Goal: Task Accomplishment & Management: Manage account settings

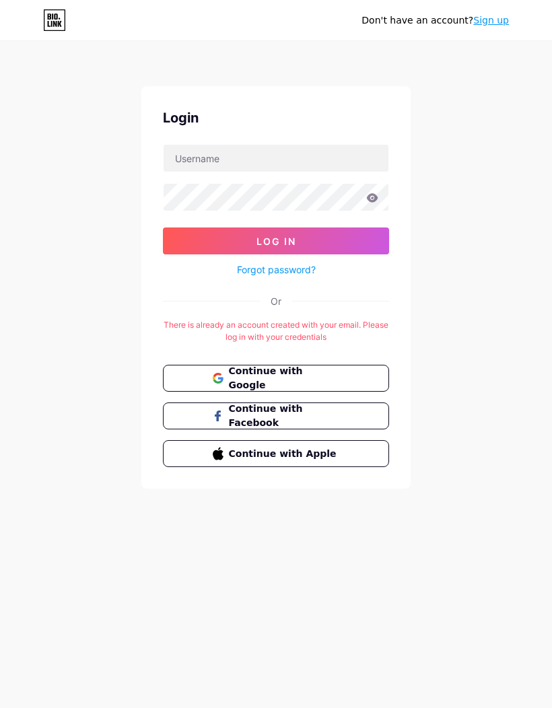
click at [316, 381] on span "Continue with Google" at bounding box center [284, 378] width 111 height 28
click at [306, 369] on button "Continue with Google" at bounding box center [276, 378] width 226 height 27
click at [334, 384] on span "Continue with Google" at bounding box center [284, 378] width 111 height 28
click at [333, 374] on span "Continue with Google" at bounding box center [284, 378] width 111 height 28
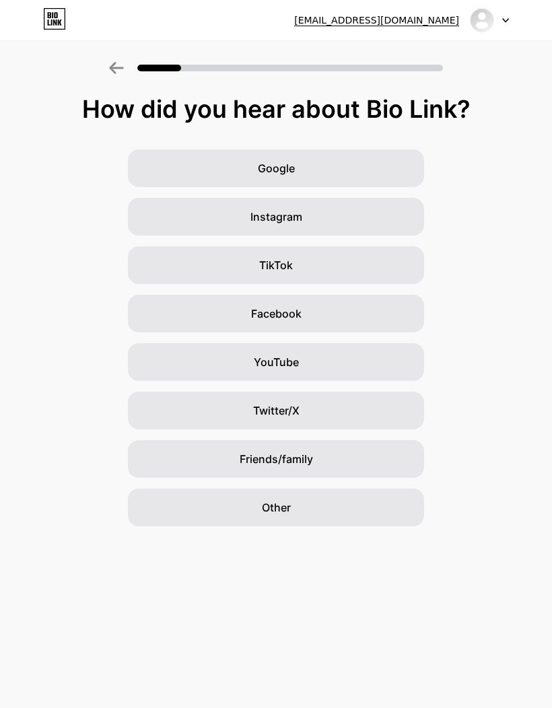
click at [319, 516] on div "Other" at bounding box center [276, 508] width 296 height 38
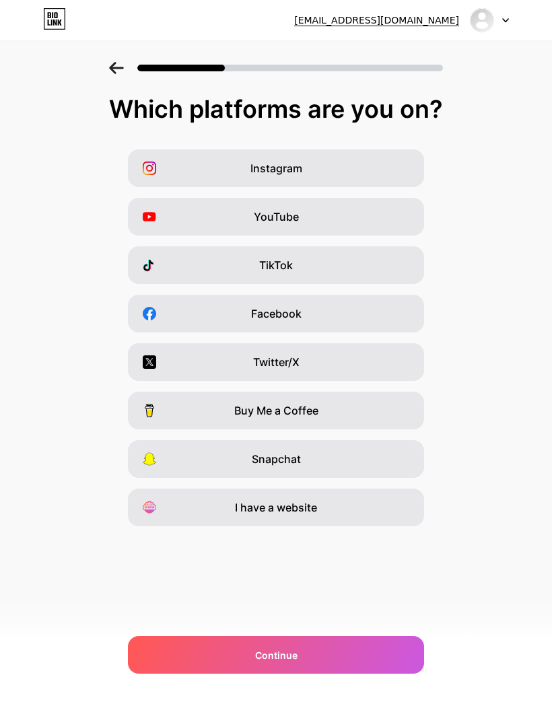
click at [337, 173] on div "Instagram" at bounding box center [276, 168] width 296 height 38
click at [292, 646] on div "Continue" at bounding box center [276, 655] width 296 height 38
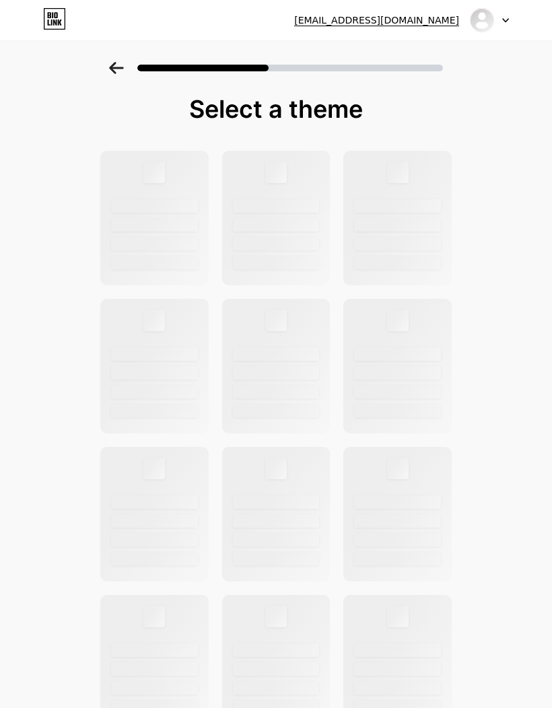
click at [505, 25] on div at bounding box center [489, 20] width 39 height 24
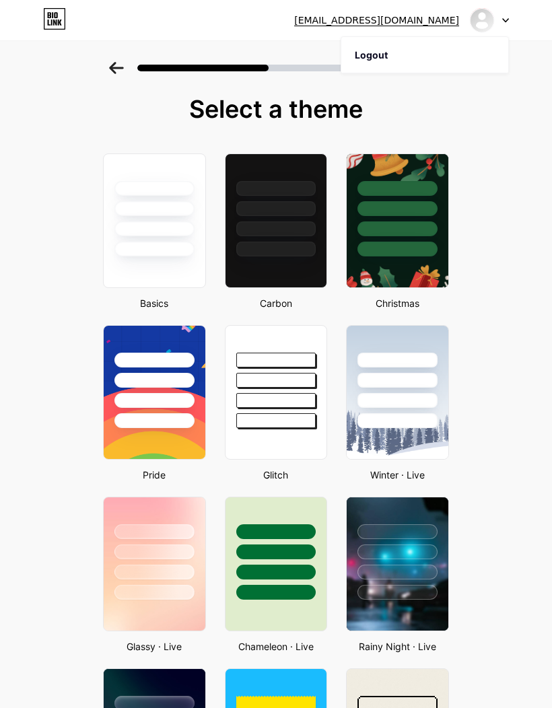
click at [419, 55] on li "Logout" at bounding box center [424, 55] width 167 height 36
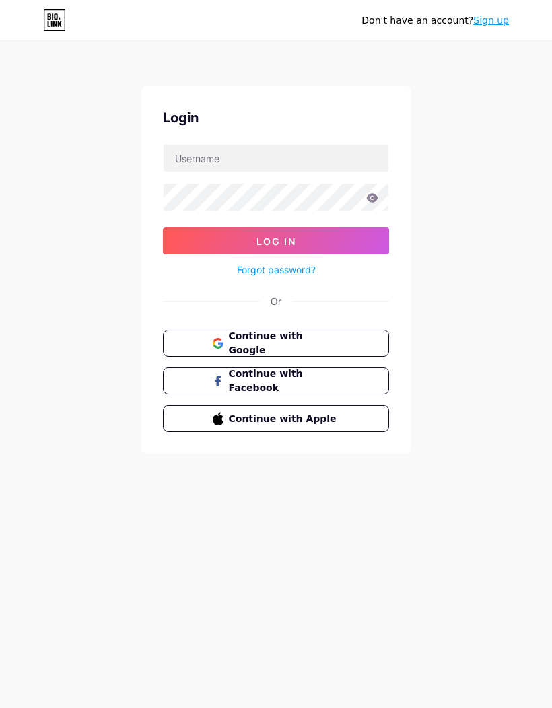
click at [319, 335] on span "Continue with Google" at bounding box center [284, 343] width 111 height 28
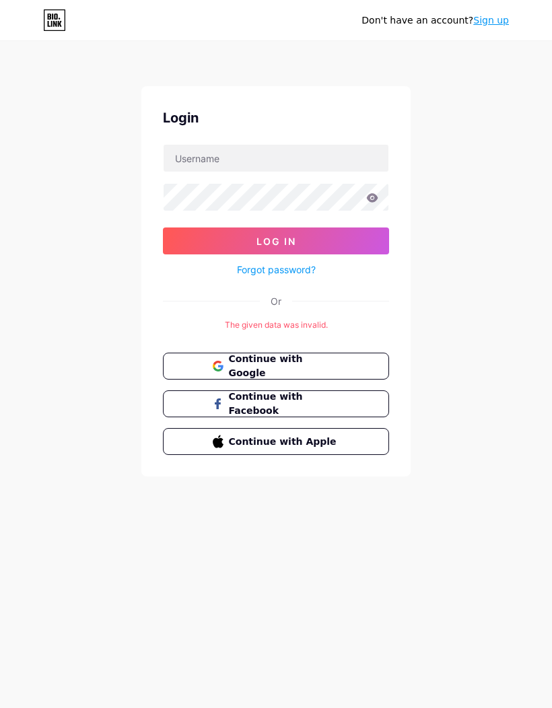
click at [326, 359] on span "Continue with Google" at bounding box center [284, 366] width 111 height 28
click at [339, 363] on span "Continue with Google" at bounding box center [284, 366] width 111 height 28
click at [322, 353] on button "Continue with Google" at bounding box center [276, 366] width 226 height 27
click at [327, 362] on span "Continue with Google" at bounding box center [284, 366] width 111 height 28
click at [324, 361] on span "Continue with Google" at bounding box center [284, 366] width 111 height 28
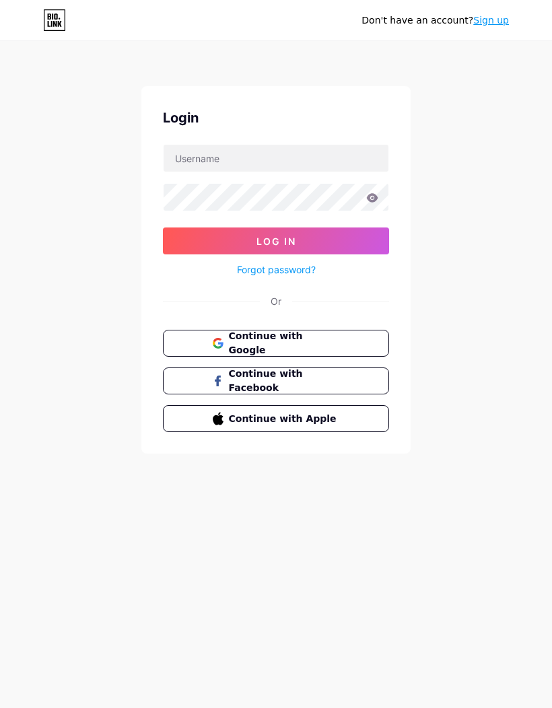
click at [273, 342] on span "Continue with Google" at bounding box center [284, 343] width 111 height 28
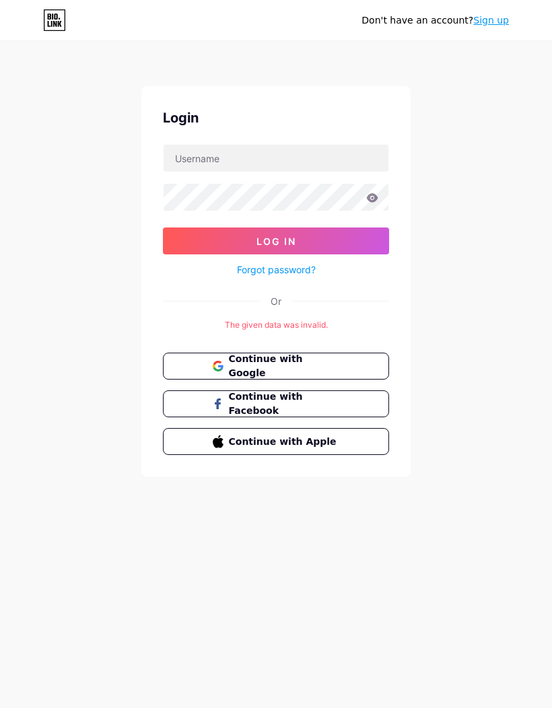
click at [310, 361] on span "Continue with Google" at bounding box center [284, 366] width 111 height 28
click at [312, 364] on span "Continue with Google" at bounding box center [284, 366] width 111 height 28
click at [312, 360] on span "Continue with Google" at bounding box center [284, 366] width 111 height 28
click at [289, 355] on button "Continue with Google" at bounding box center [276, 366] width 226 height 27
click at [339, 238] on button "Log In" at bounding box center [276, 241] width 226 height 27
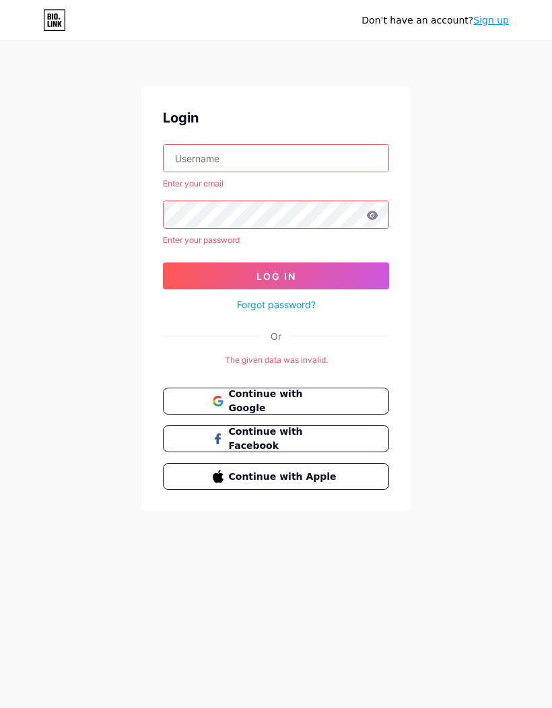
click at [289, 306] on link "Forgot password?" at bounding box center [276, 305] width 79 height 14
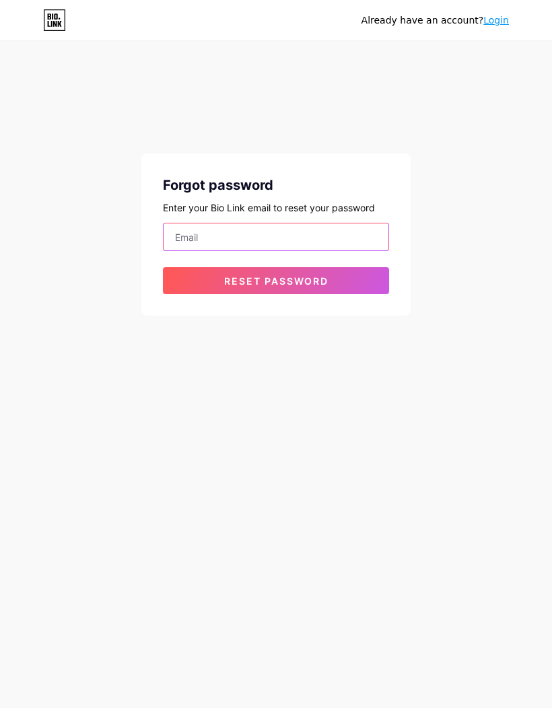
click at [328, 249] on input "email" at bounding box center [276, 236] width 225 height 27
type input "josephiniepaul@gmail.com"
click at [316, 282] on span "Reset password" at bounding box center [276, 280] width 104 height 11
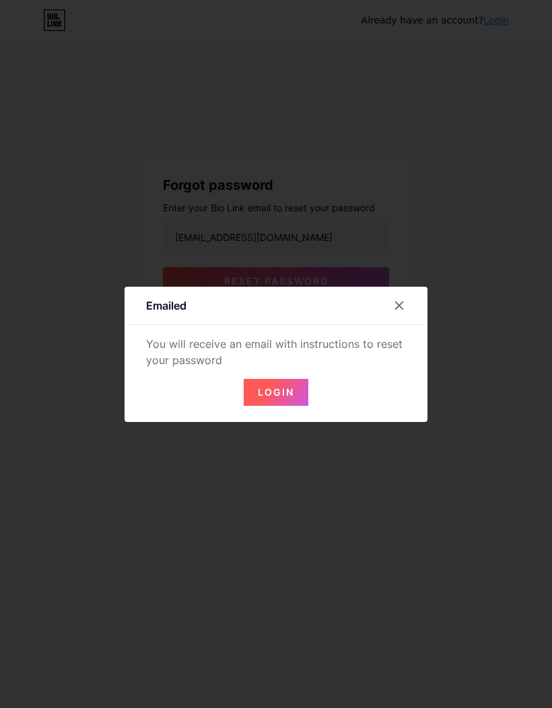
click at [279, 406] on button "Login" at bounding box center [276, 392] width 65 height 27
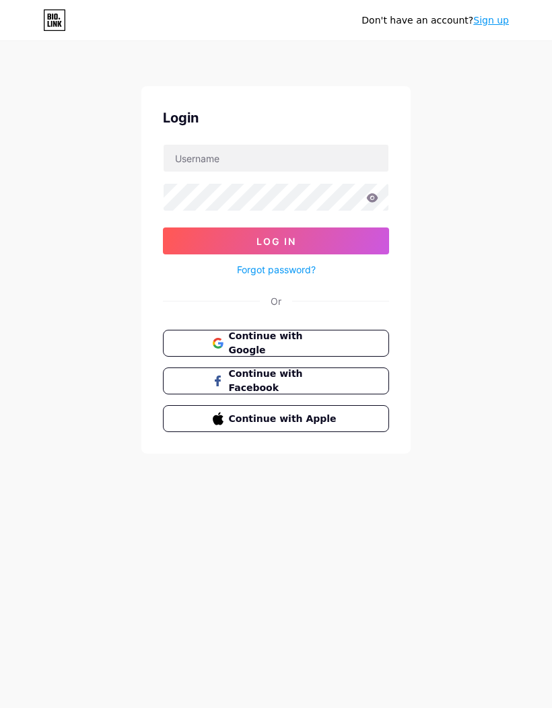
click at [277, 351] on button "Continue with Google" at bounding box center [276, 343] width 226 height 27
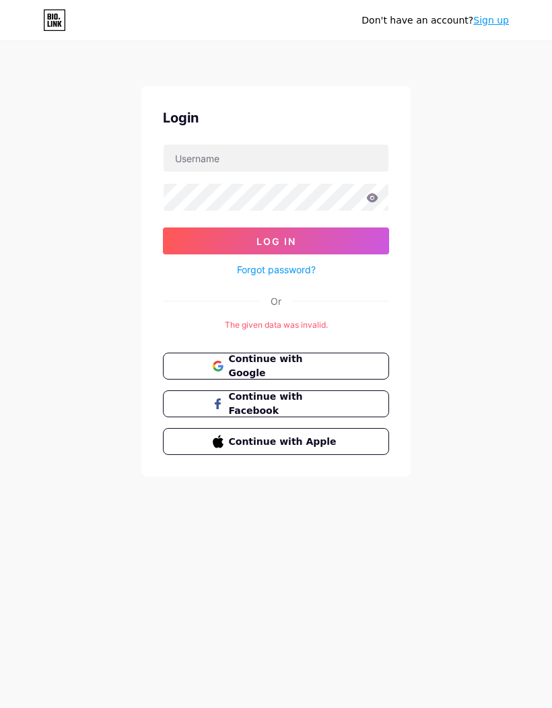
click at [292, 367] on span "Continue with Google" at bounding box center [284, 366] width 111 height 28
click at [298, 240] on button "Log In" at bounding box center [276, 241] width 226 height 27
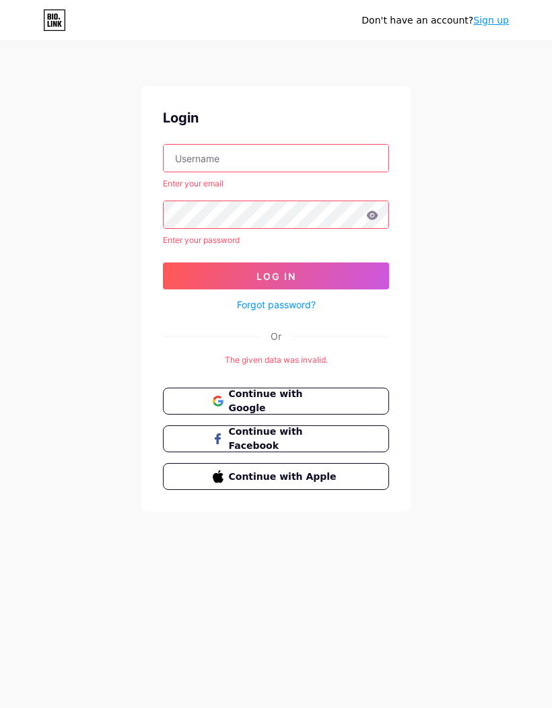
click at [266, 401] on span "Continue with Google" at bounding box center [284, 401] width 111 height 28
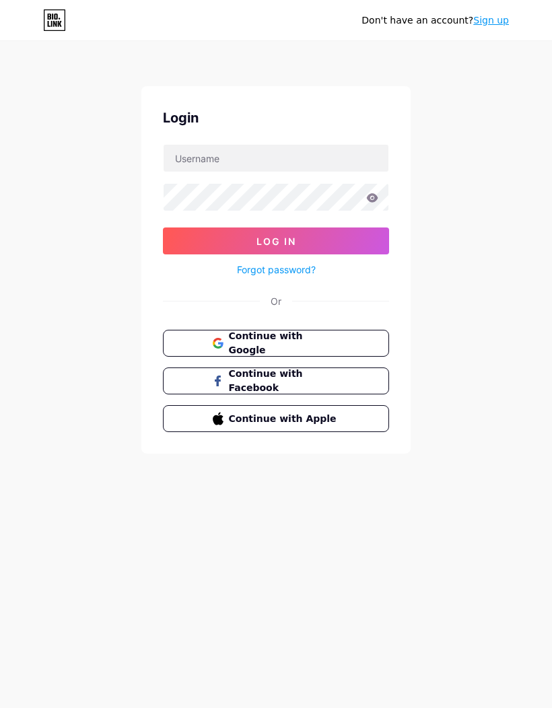
click at [272, 343] on span "Continue with Google" at bounding box center [284, 343] width 111 height 28
click at [265, 342] on span "Continue with Google" at bounding box center [284, 343] width 111 height 28
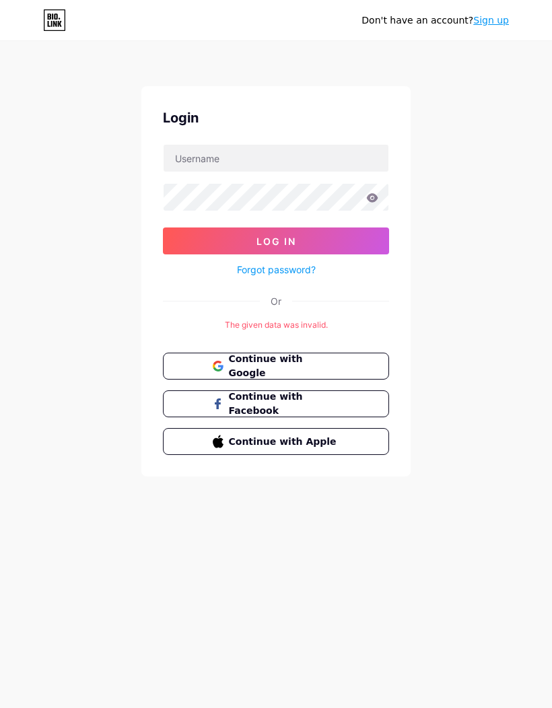
click at [343, 369] on button "Continue with Google" at bounding box center [276, 366] width 226 height 27
click at [502, 24] on link "Sign up" at bounding box center [491, 20] width 36 height 11
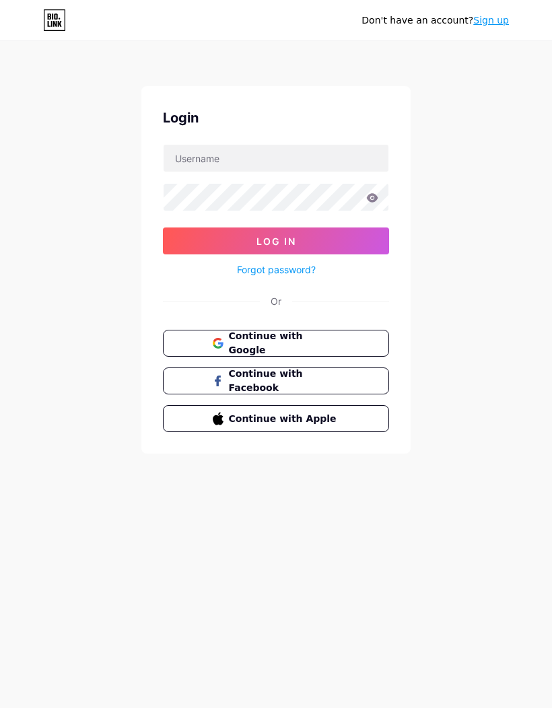
click at [298, 338] on span "Continue with Google" at bounding box center [284, 343] width 111 height 28
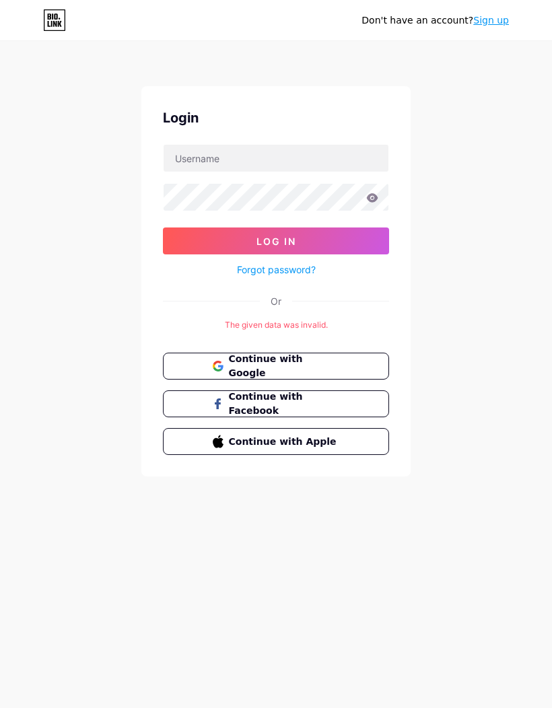
click at [286, 271] on link "Forgot password?" at bounding box center [276, 270] width 79 height 14
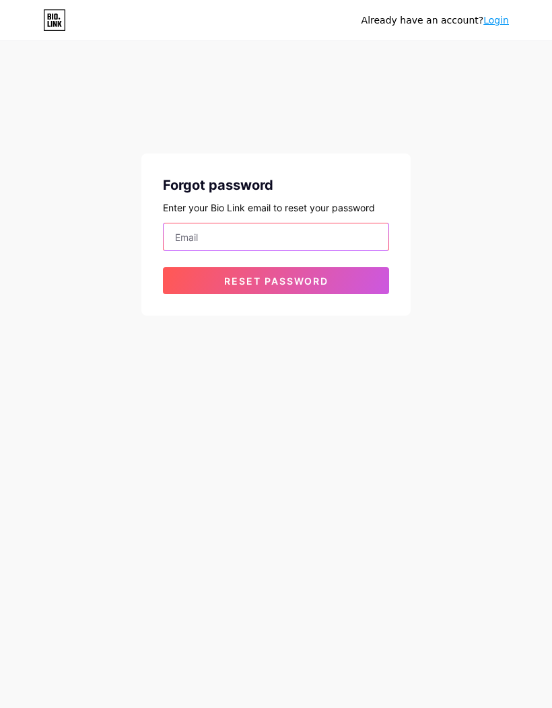
click at [308, 230] on input "email" at bounding box center [276, 236] width 225 height 27
type input "johnpai"
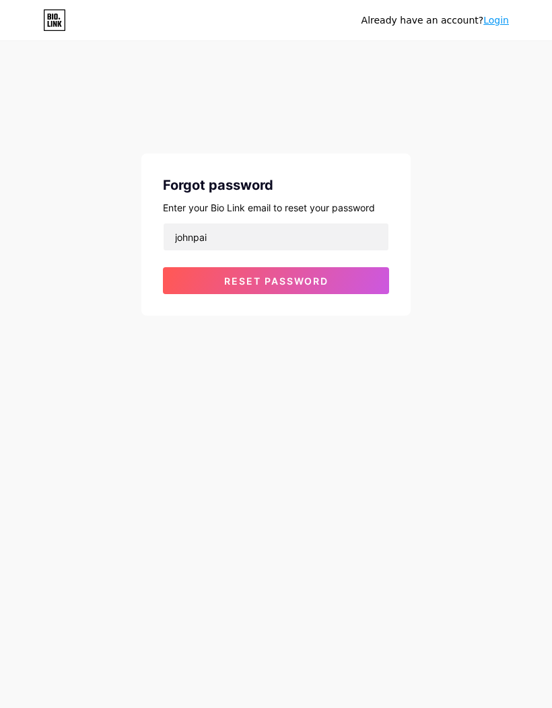
click at [497, 26] on link "Login" at bounding box center [496, 20] width 26 height 11
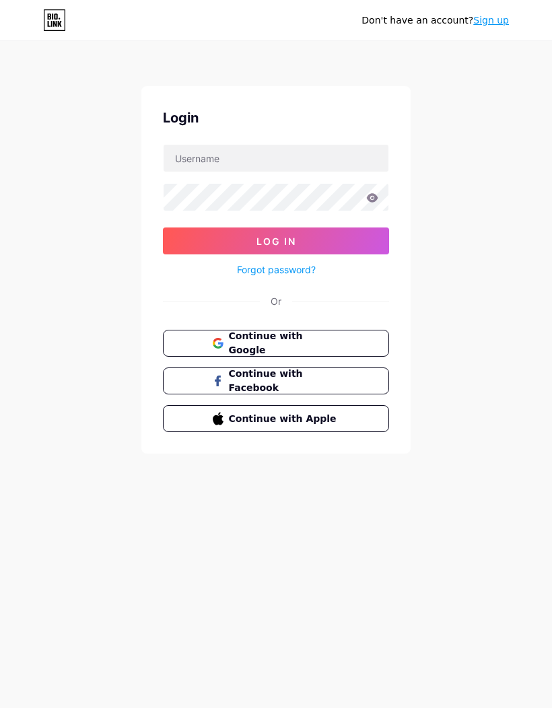
click at [273, 338] on span "Continue with Google" at bounding box center [284, 343] width 111 height 28
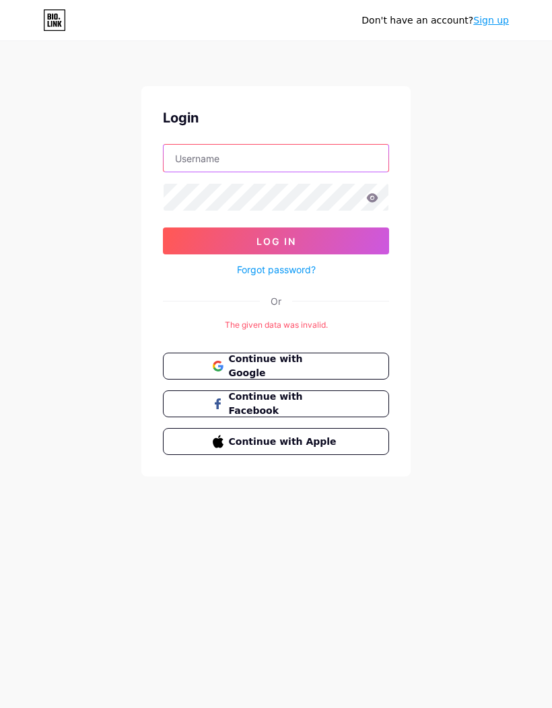
click at [265, 171] on input "text" at bounding box center [276, 158] width 225 height 27
type input "[EMAIL_ADDRESS][DOMAIN_NAME]"
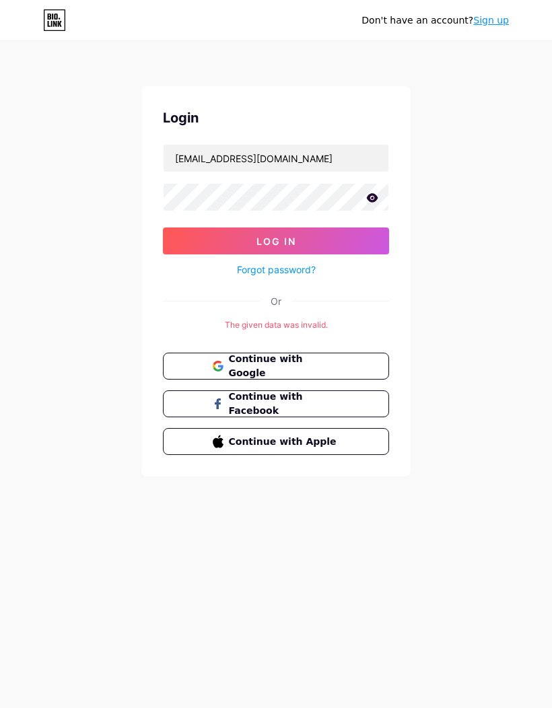
click at [275, 246] on span "Log In" at bounding box center [276, 241] width 40 height 11
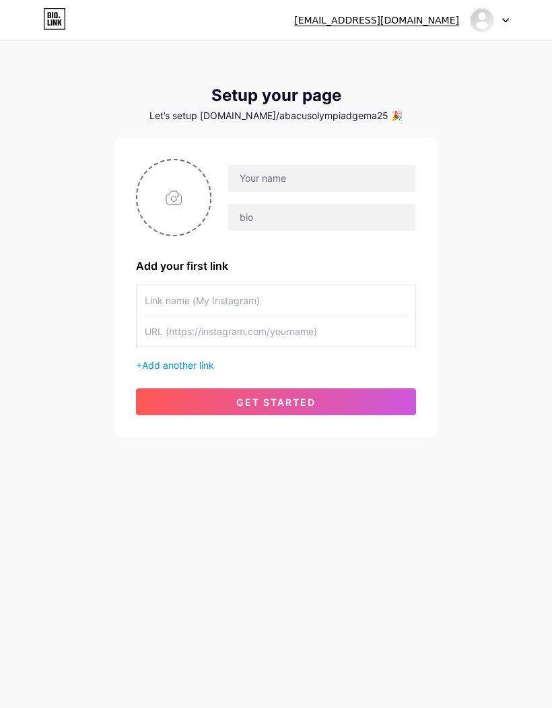
click at [503, 14] on div at bounding box center [489, 20] width 39 height 24
click at [363, 89] on li "Logout" at bounding box center [424, 91] width 167 height 36
click at [370, 95] on li "Logout" at bounding box center [424, 91] width 167 height 36
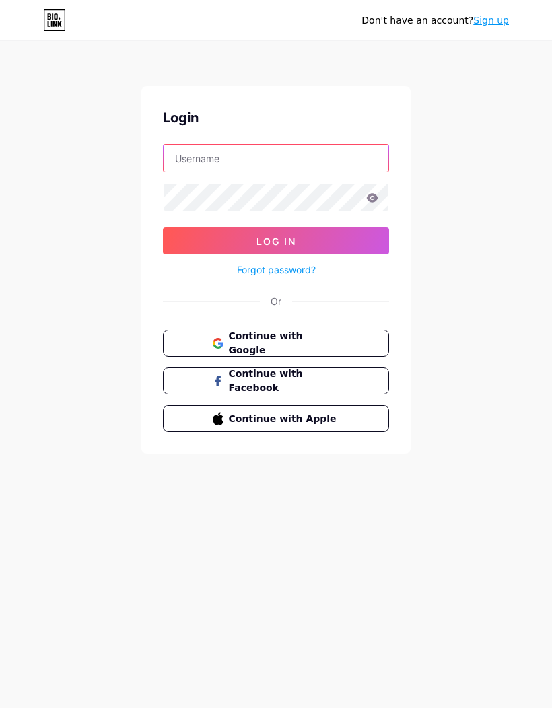
click at [277, 171] on input "text" at bounding box center [276, 158] width 225 height 27
type input "[EMAIL_ADDRESS][DOMAIN_NAME]"
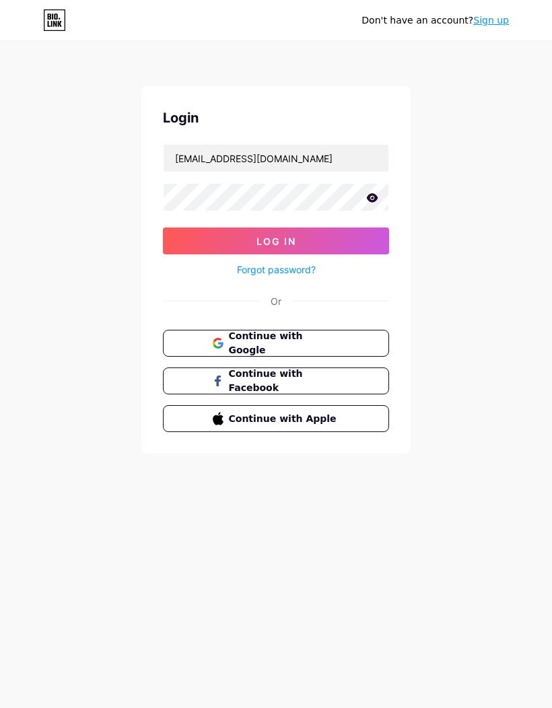
click at [265, 238] on span "Log In" at bounding box center [276, 241] width 40 height 11
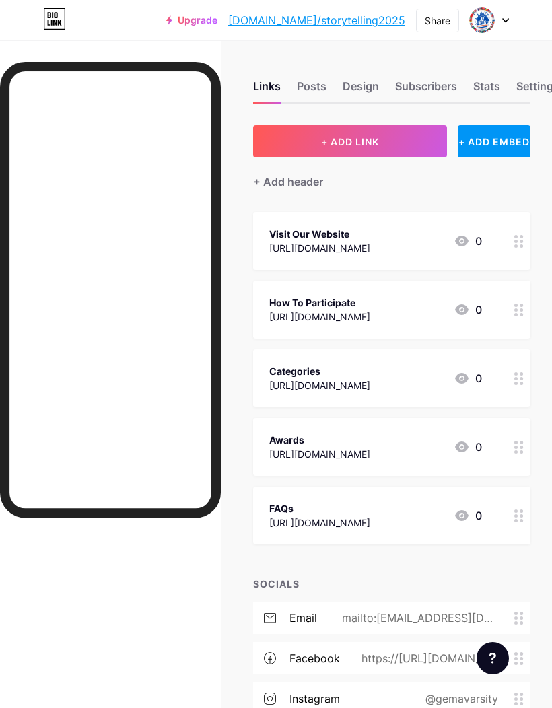
click at [492, 12] on span at bounding box center [482, 20] width 26 height 26
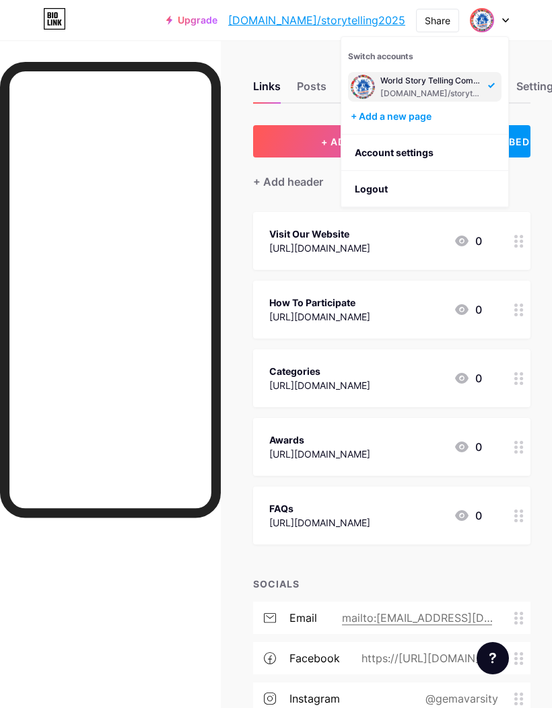
click at [374, 184] on li "Logout" at bounding box center [424, 189] width 167 height 36
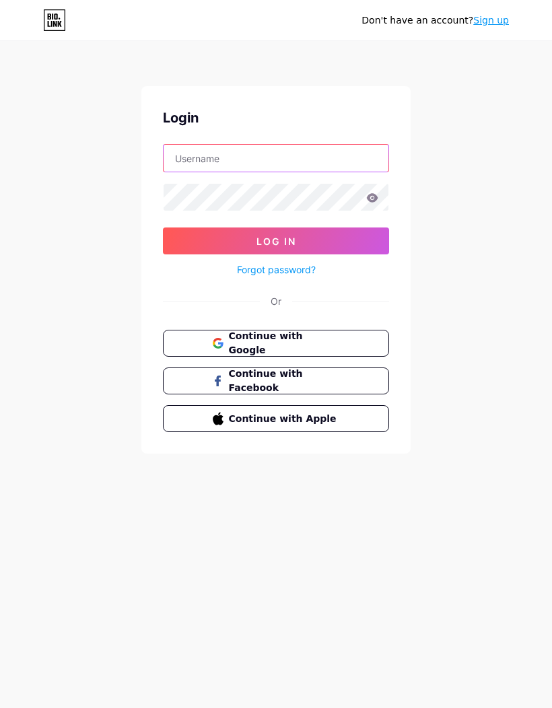
click at [320, 160] on input "text" at bounding box center [276, 158] width 225 height 27
type input "[EMAIL_ADDRESS][DOMAIN_NAME]"
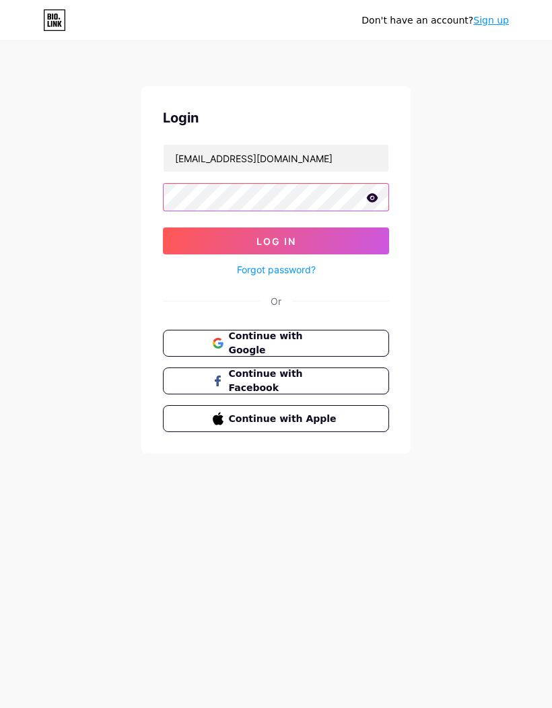
click at [275, 241] on span "Log In" at bounding box center [276, 241] width 40 height 11
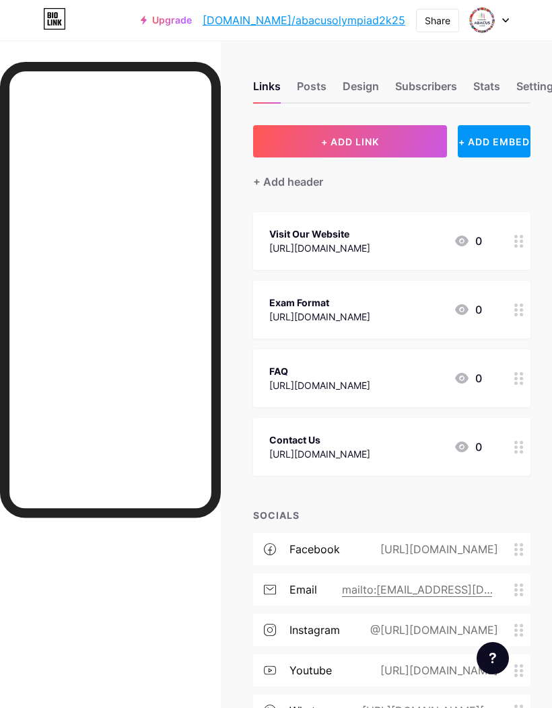
click at [532, 78] on div "Settings" at bounding box center [537, 90] width 43 height 24
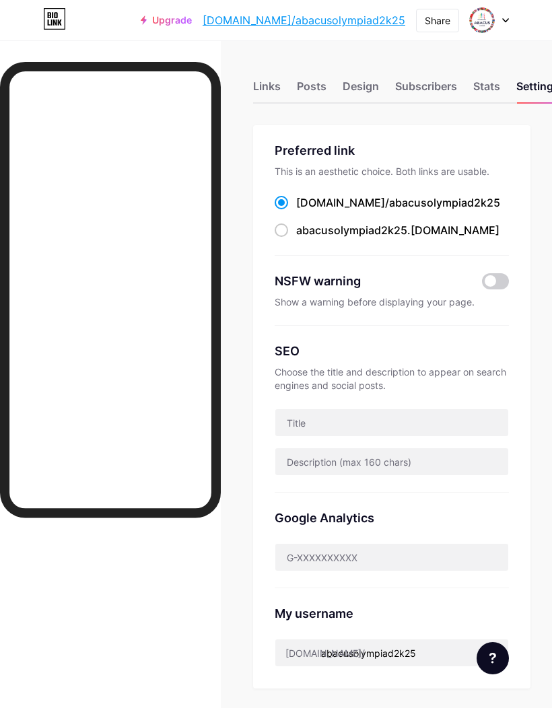
click at [438, 90] on div "Subscribers" at bounding box center [426, 90] width 62 height 24
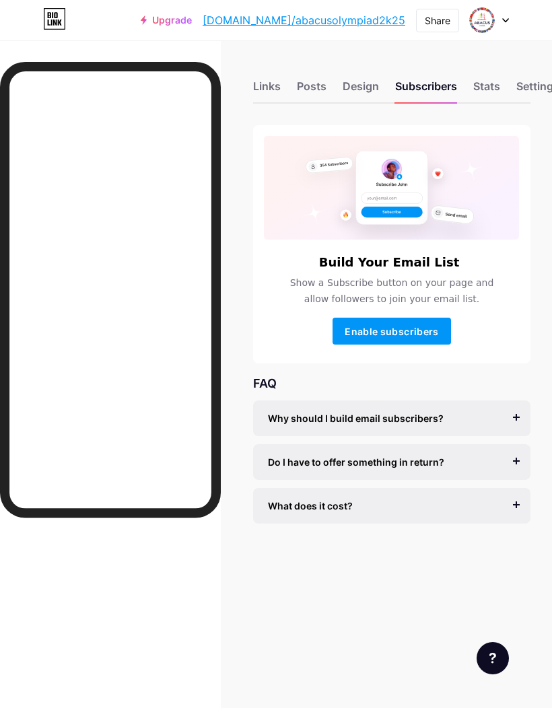
click at [493, 85] on div "Stats" at bounding box center [486, 90] width 27 height 24
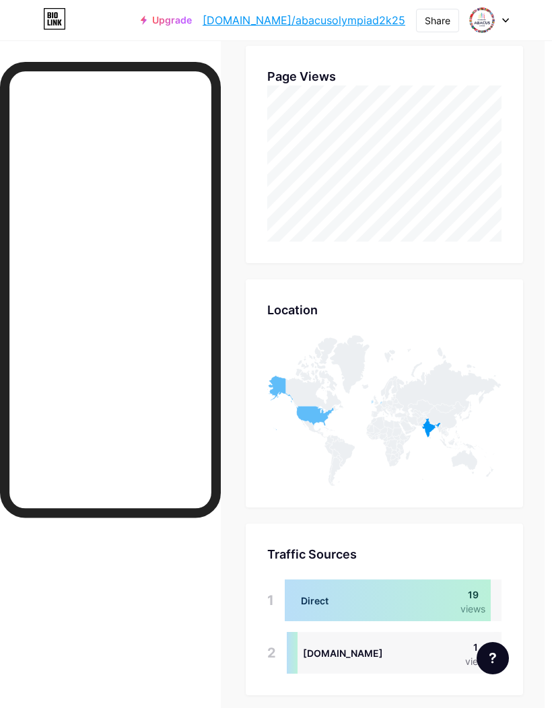
scroll to position [335, 9]
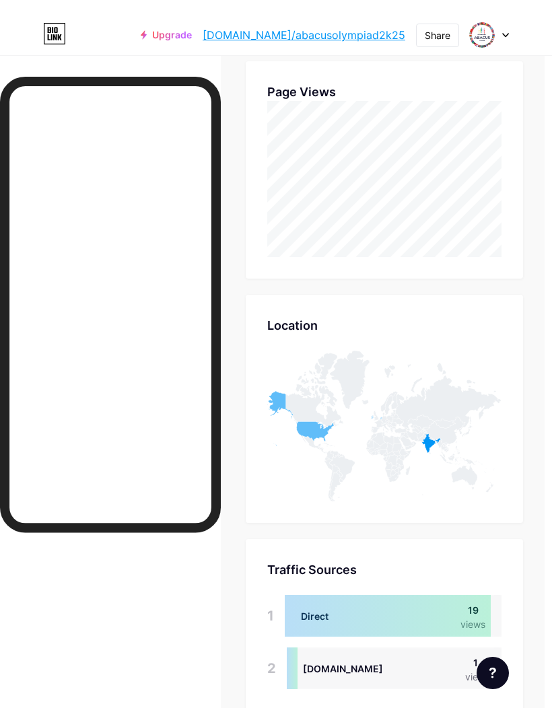
click at [511, 112] on div "Page Views Page Views" at bounding box center [384, 154] width 277 height 217
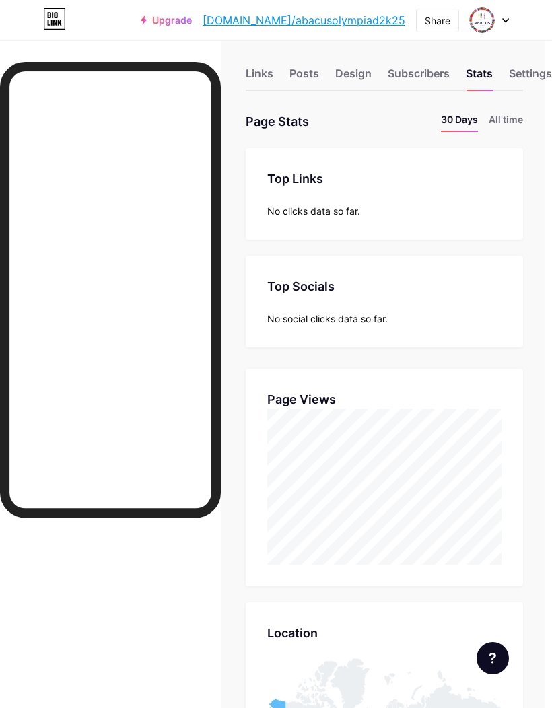
scroll to position [0, 9]
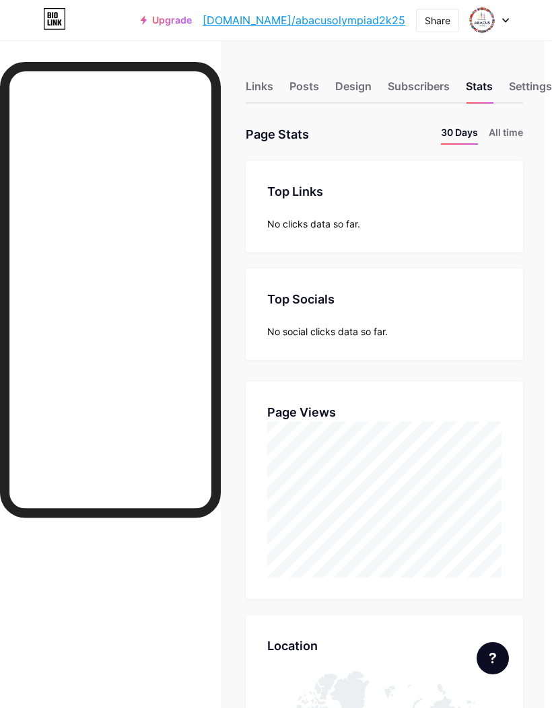
click at [508, 126] on li "All time" at bounding box center [506, 135] width 34 height 20
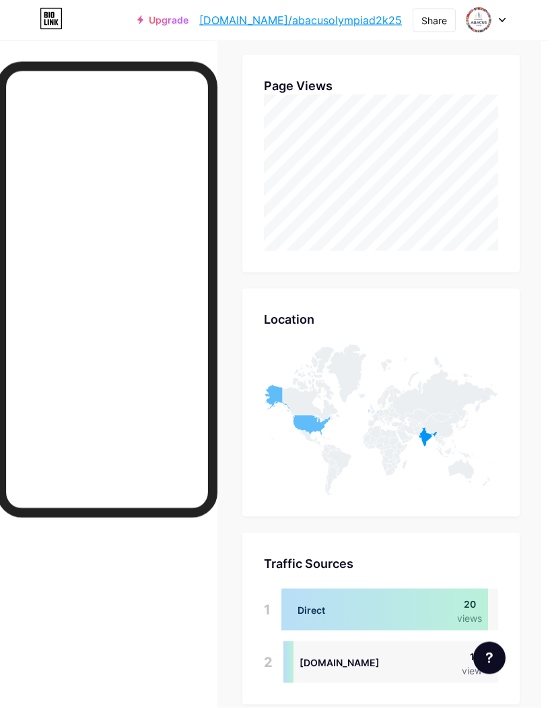
scroll to position [335, 9]
